Goal: Navigation & Orientation: Find specific page/section

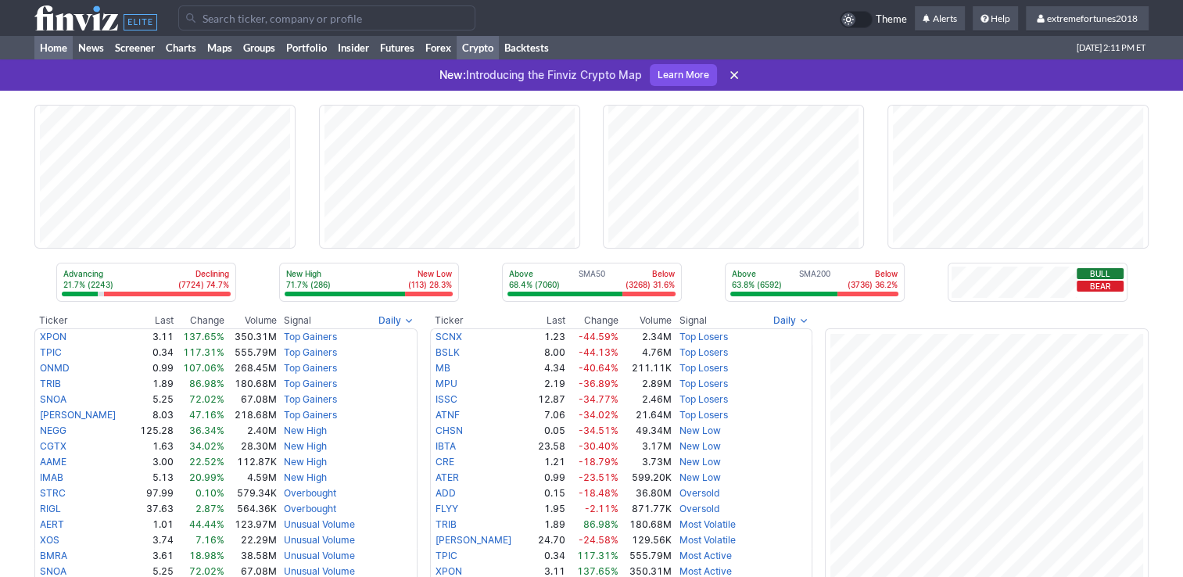
click at [486, 42] on link "Crypto" at bounding box center [478, 47] width 42 height 23
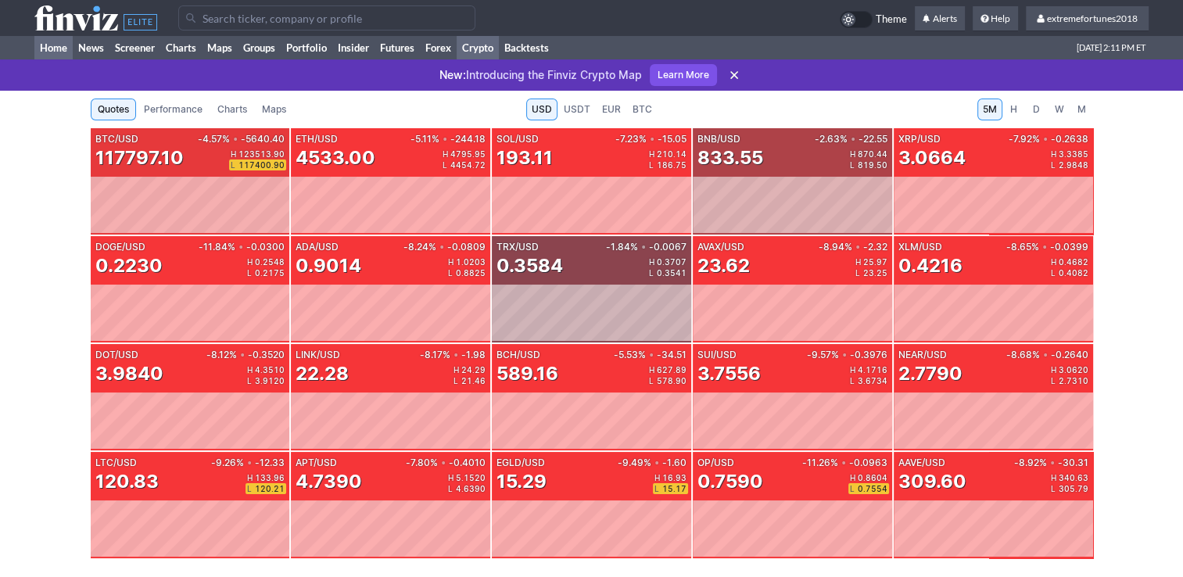
click at [63, 48] on link "Home" at bounding box center [53, 47] width 38 height 23
